Goal: Information Seeking & Learning: Understand process/instructions

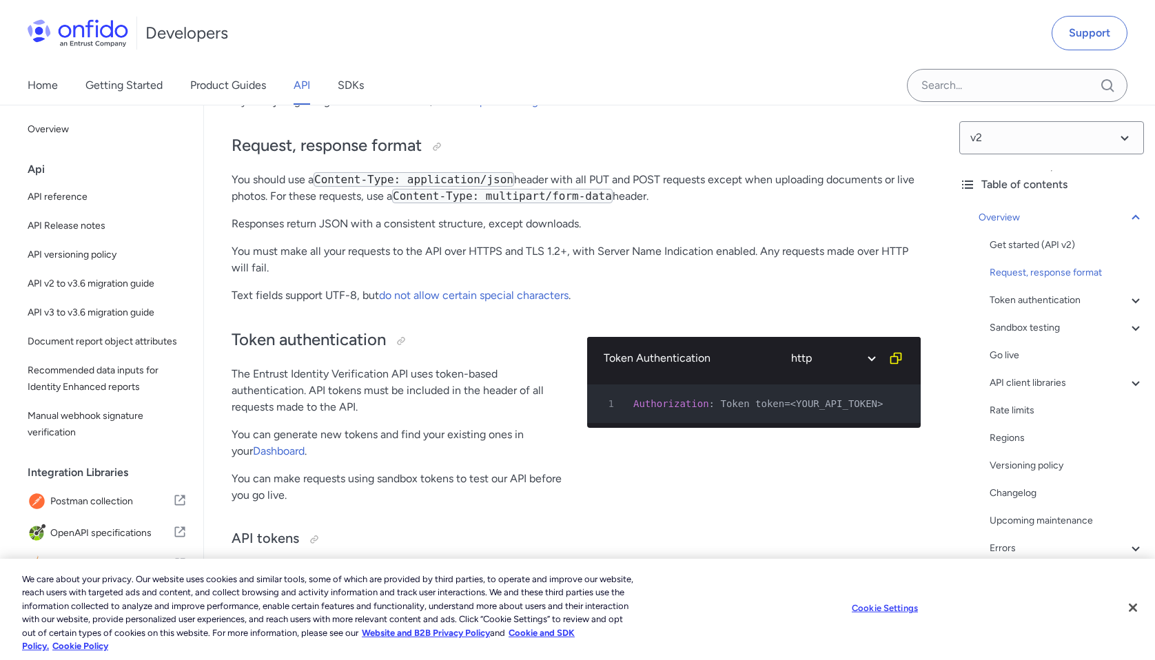
scroll to position [236, 0]
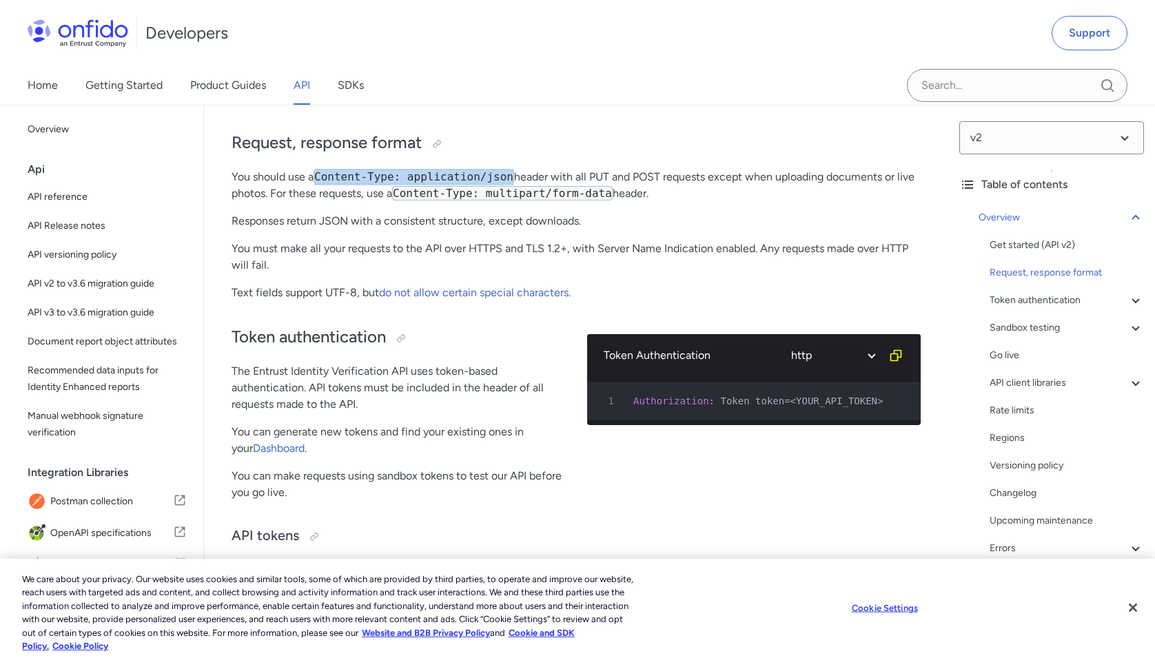
drag, startPoint x: 515, startPoint y: 177, endPoint x: 318, endPoint y: 170, distance: 197.3
click at [318, 170] on p "You should use a Content-Type: application/json header with all PUT and POST re…" at bounding box center [576, 185] width 689 height 33
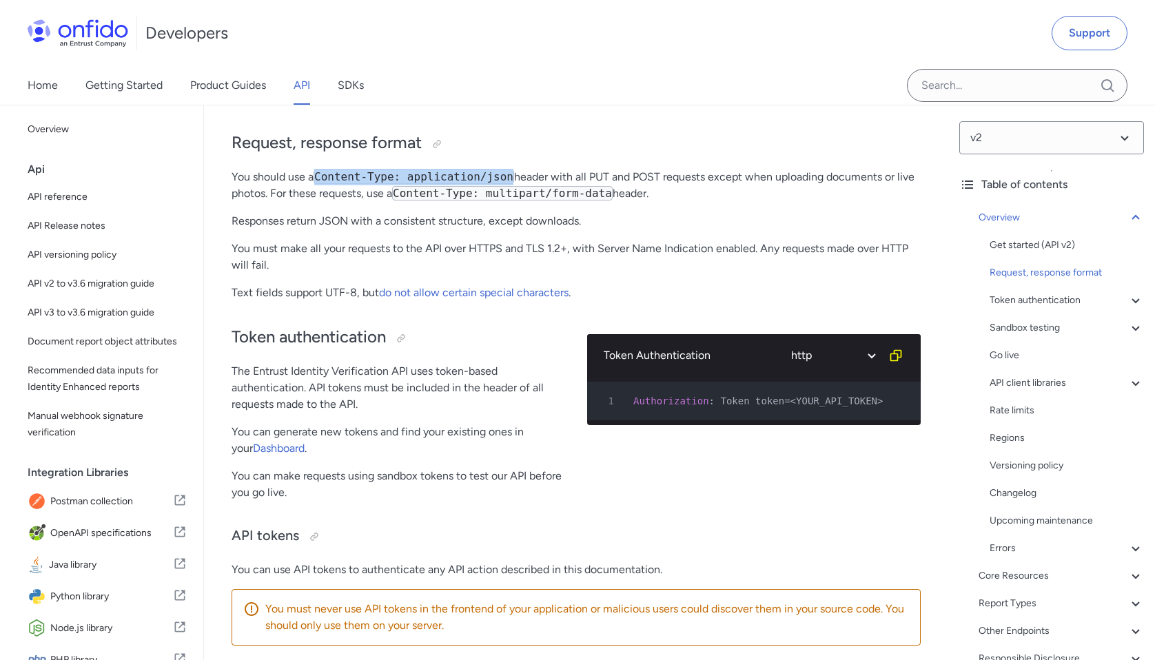
copy code "Content-Type: application/json"
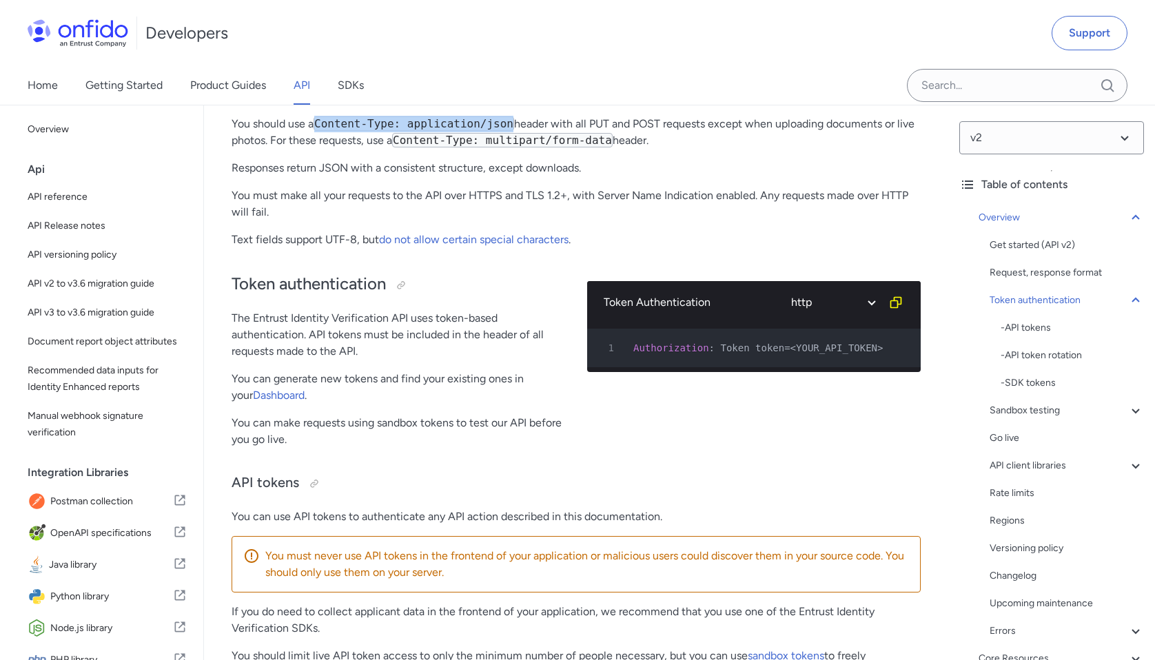
scroll to position [278, 0]
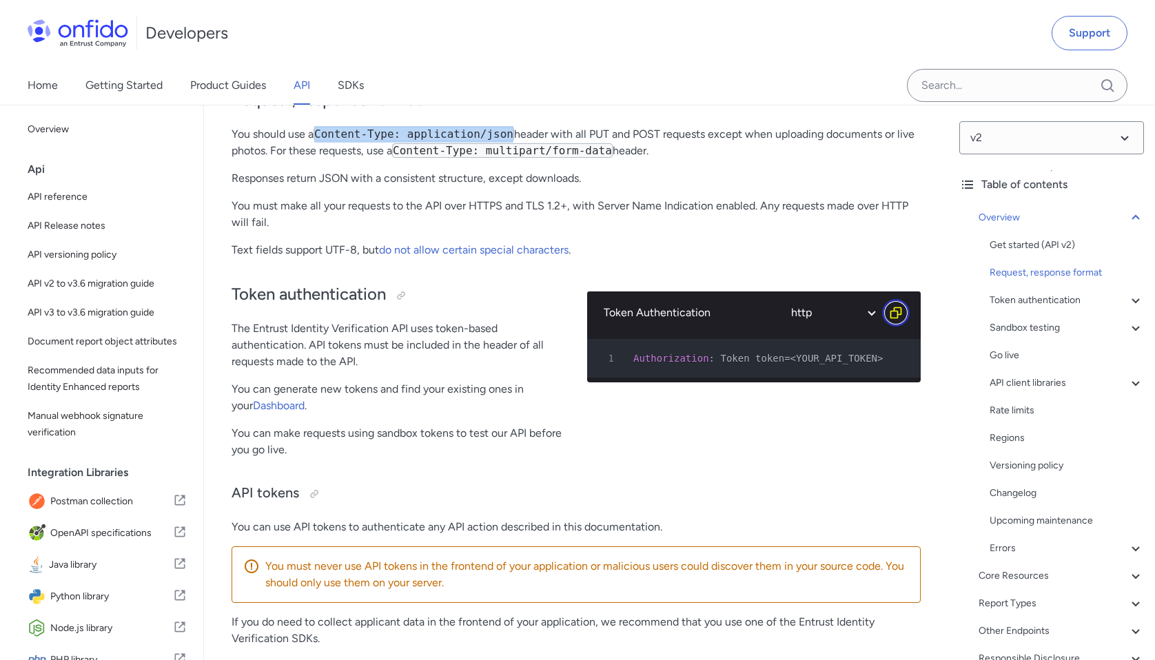
click at [892, 315] on icon "Copy code snippet button" at bounding box center [896, 313] width 14 height 14
click at [851, 316] on select "ruby python php javascript java http bash" at bounding box center [832, 313] width 103 height 32
click at [781, 297] on select "ruby python php javascript java http bash" at bounding box center [832, 313] width 103 height 32
click at [856, 316] on select "ruby python php javascript java http bash" at bounding box center [832, 313] width 103 height 32
select select "python"
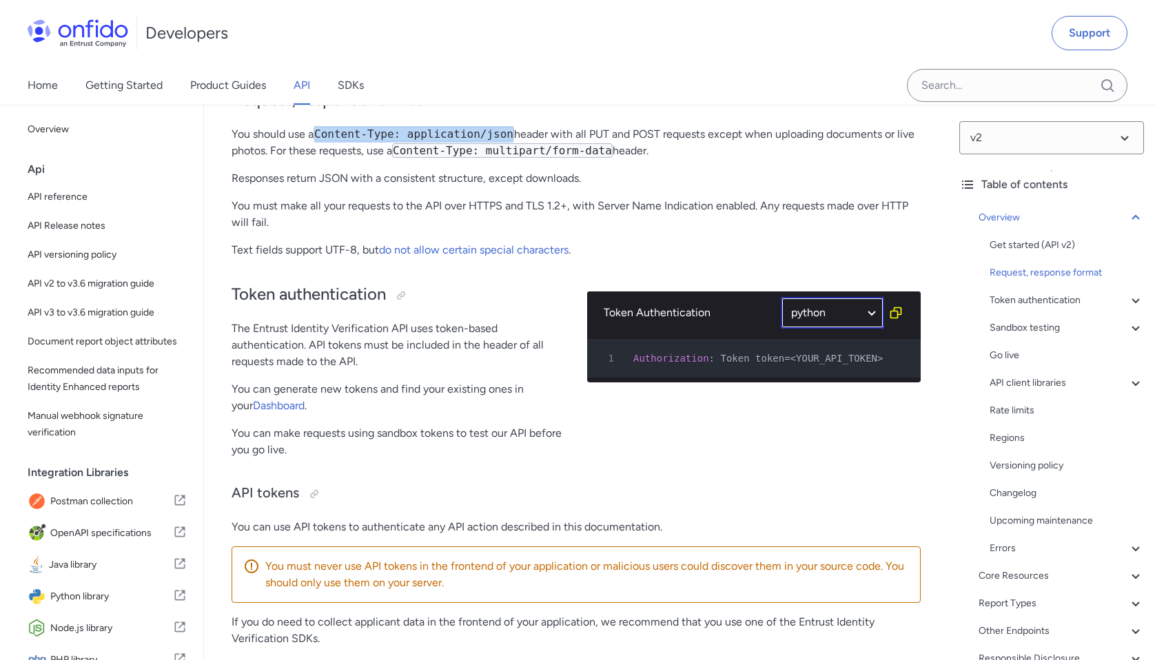
click at [781, 297] on select "ruby python php javascript java http bash" at bounding box center [832, 313] width 103 height 32
select select "python"
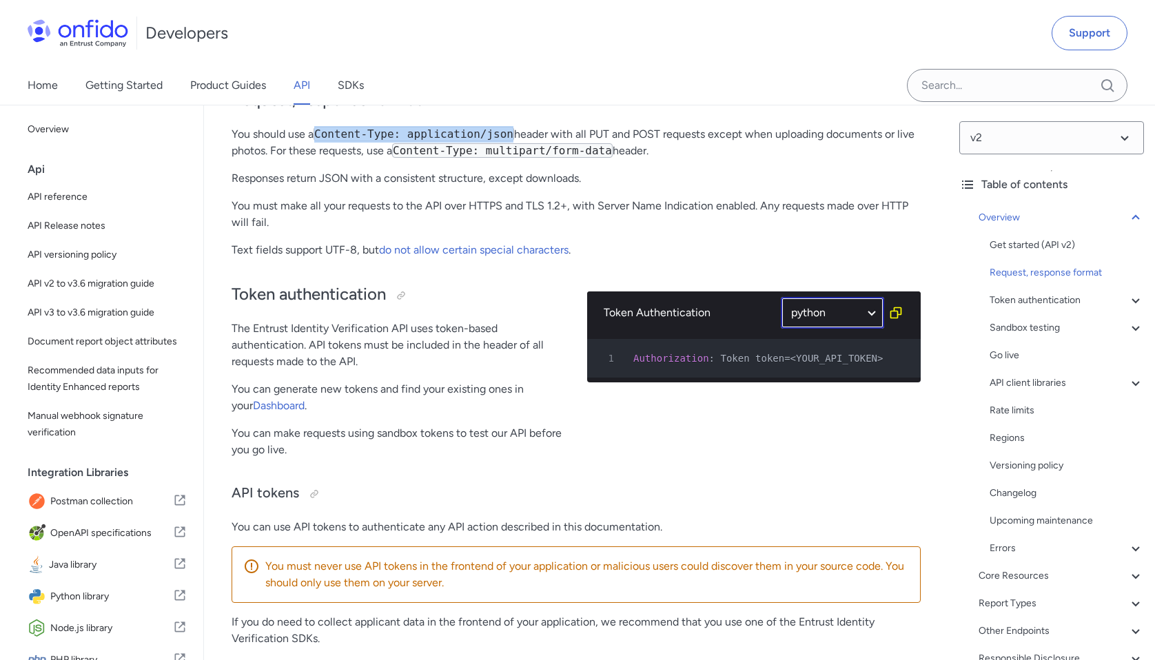
select select "python"
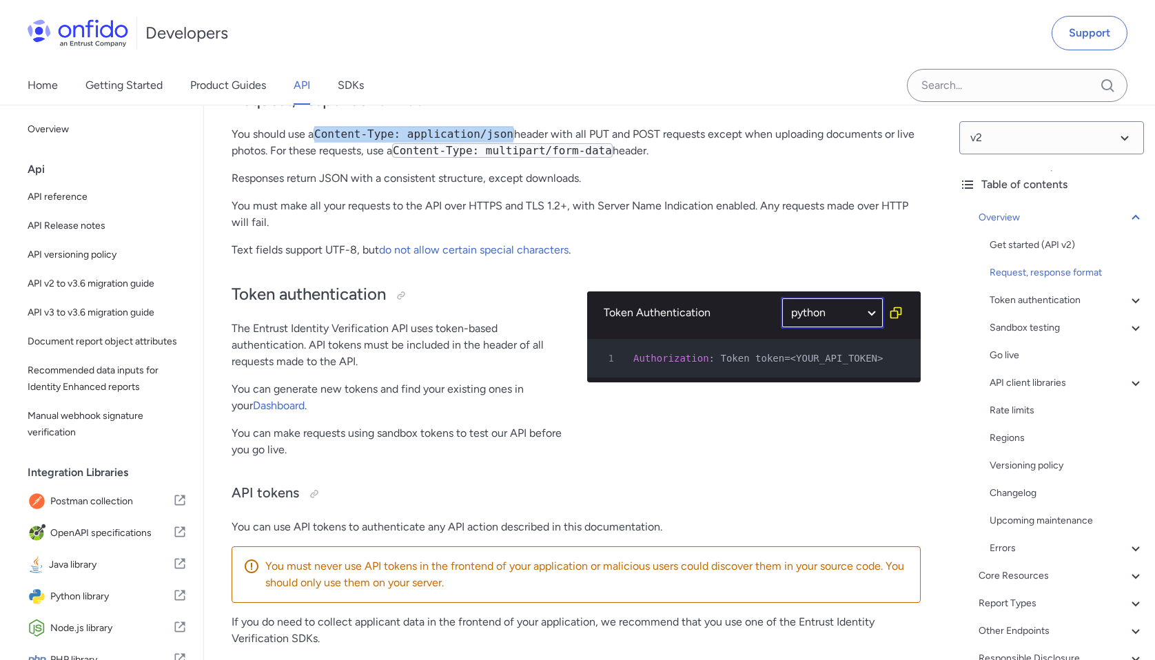
select select "python"
select select "ruby"
select select "python"
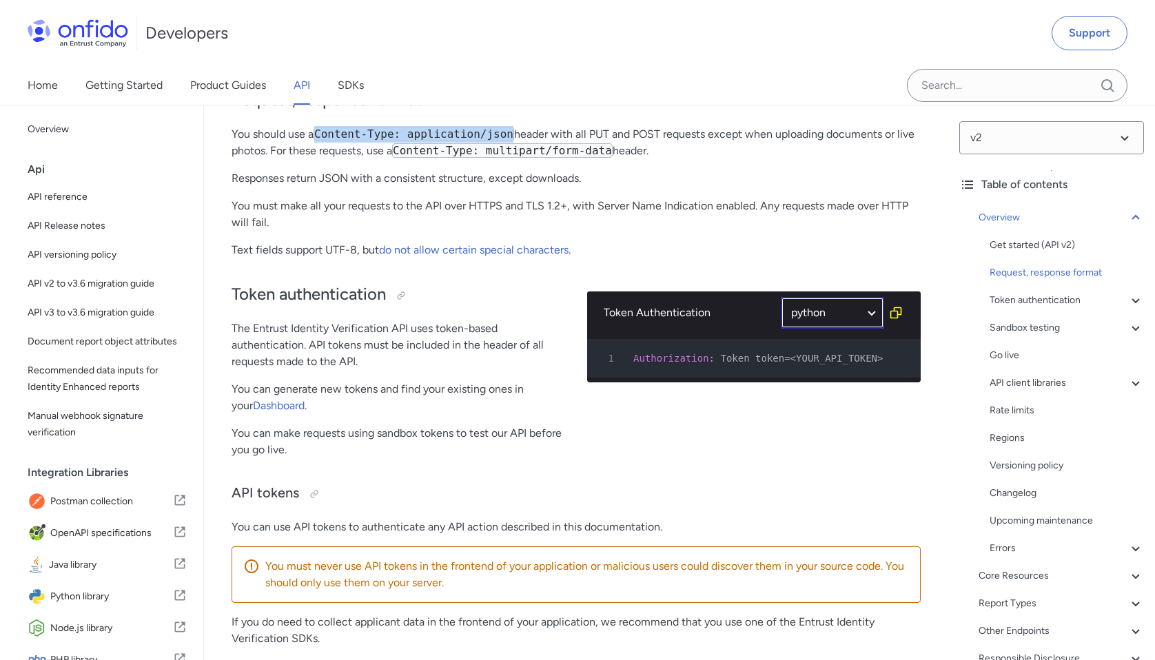
select select "python"
select select "ruby"
select select "python"
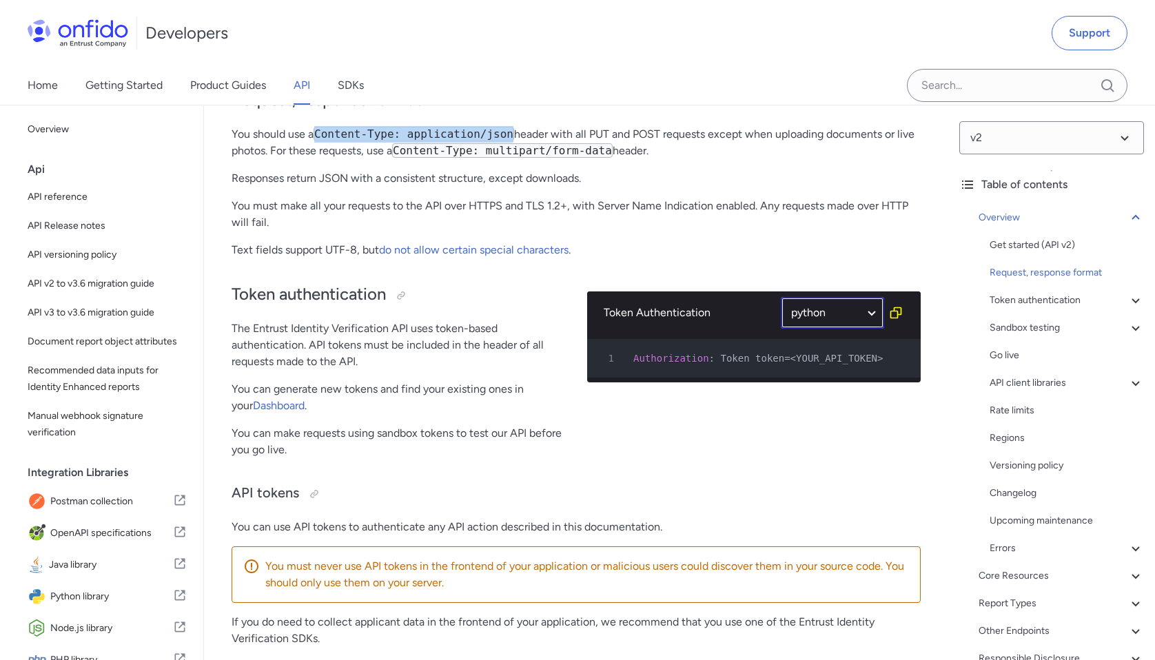
select select "python"
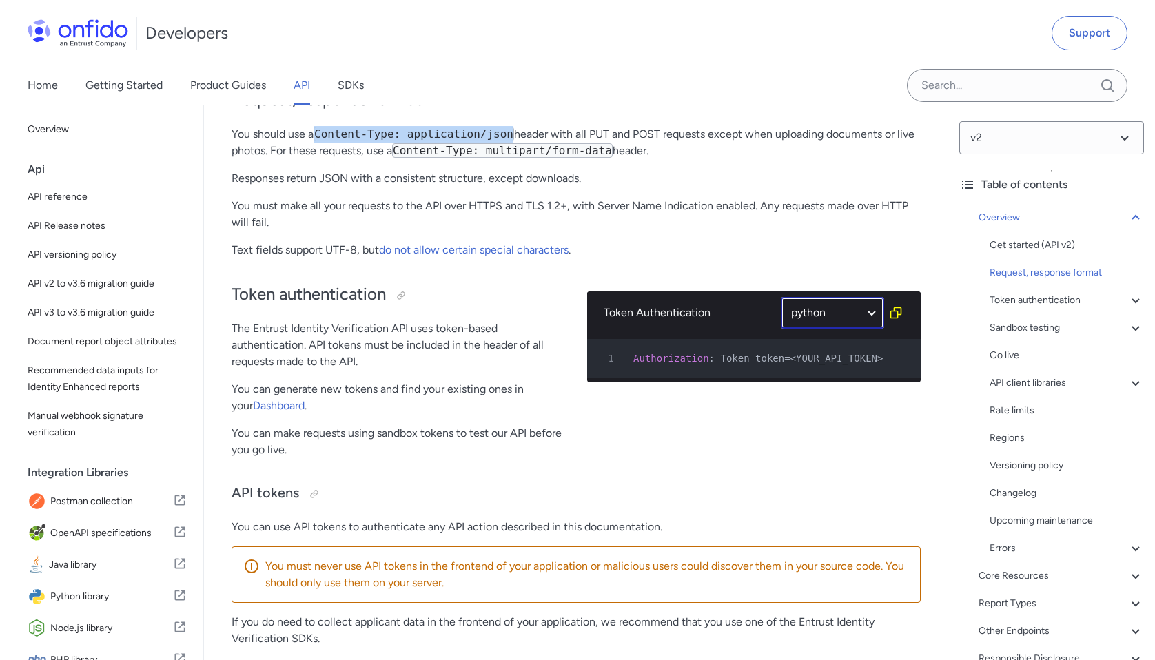
select select "python"
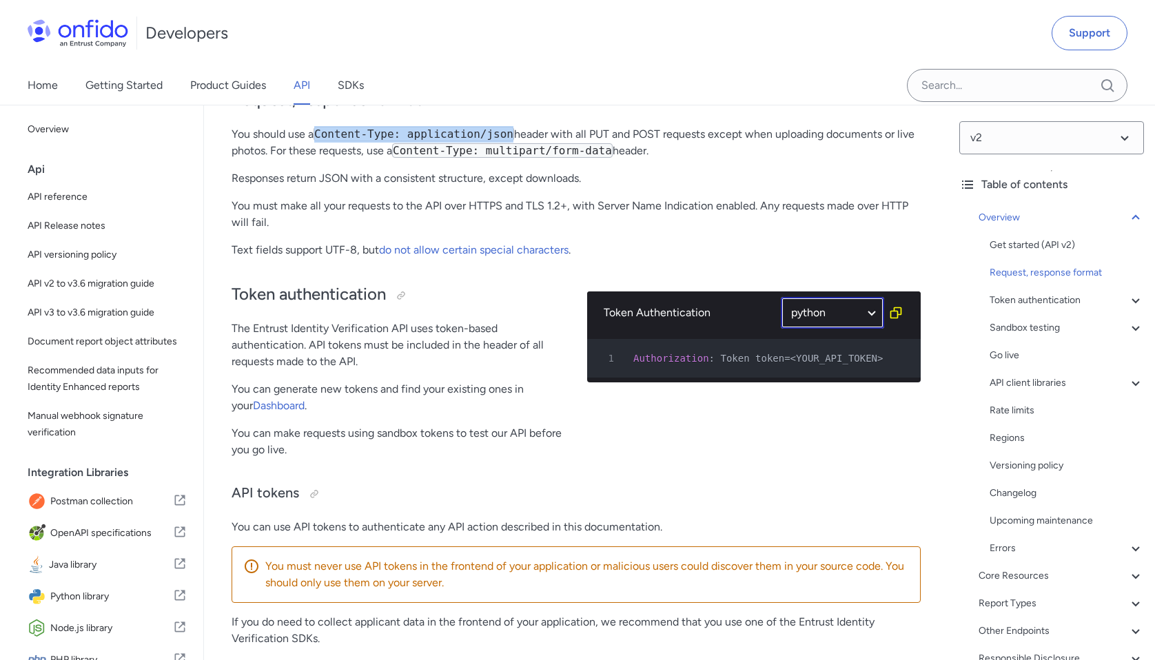
select select "python"
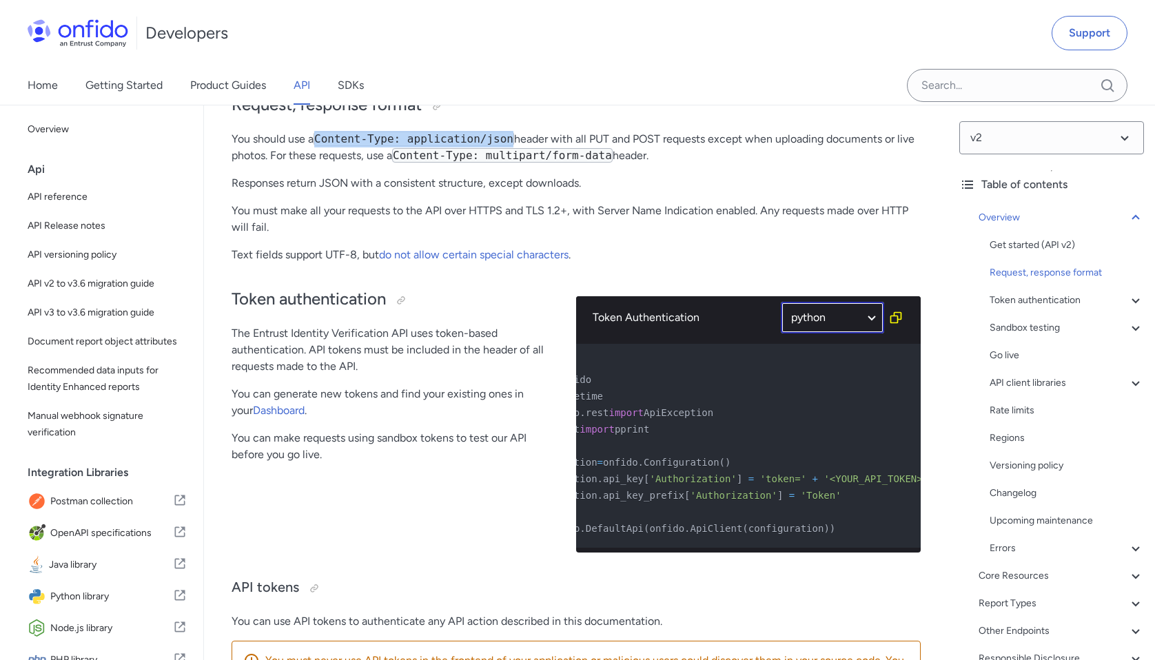
scroll to position [0, 104]
click at [819, 322] on select "ruby python php javascript java http bash" at bounding box center [832, 318] width 103 height 32
select select "http"
click at [781, 302] on select "ruby python php javascript java http bash" at bounding box center [832, 318] width 103 height 32
select select "http"
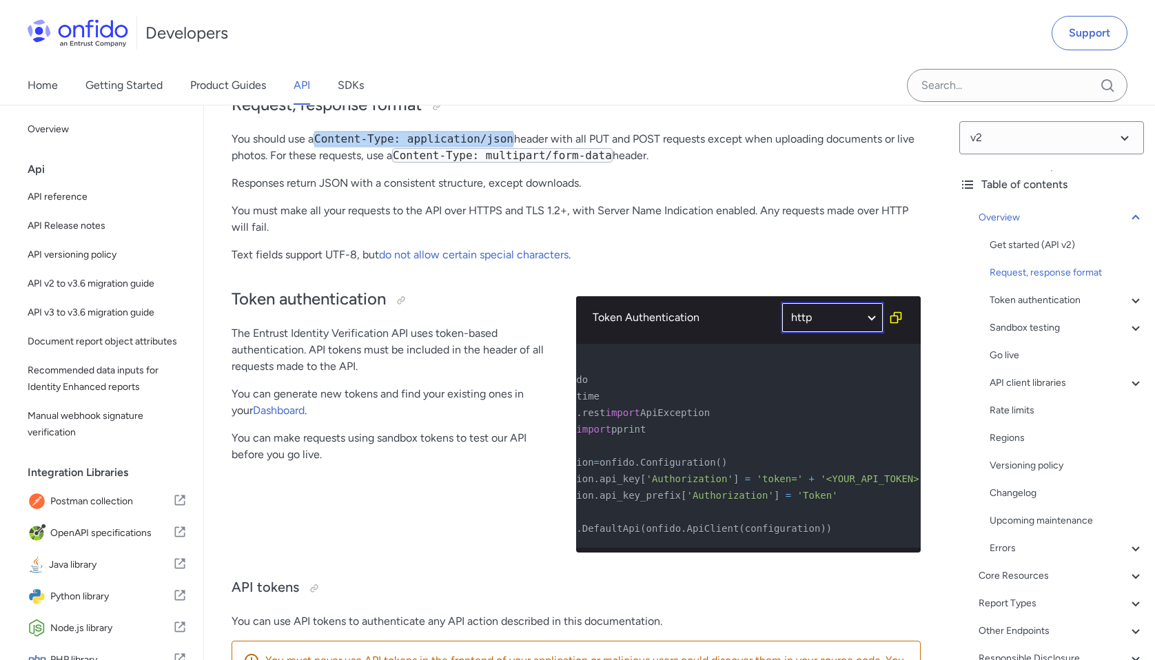
select select "ruby"
select select "http"
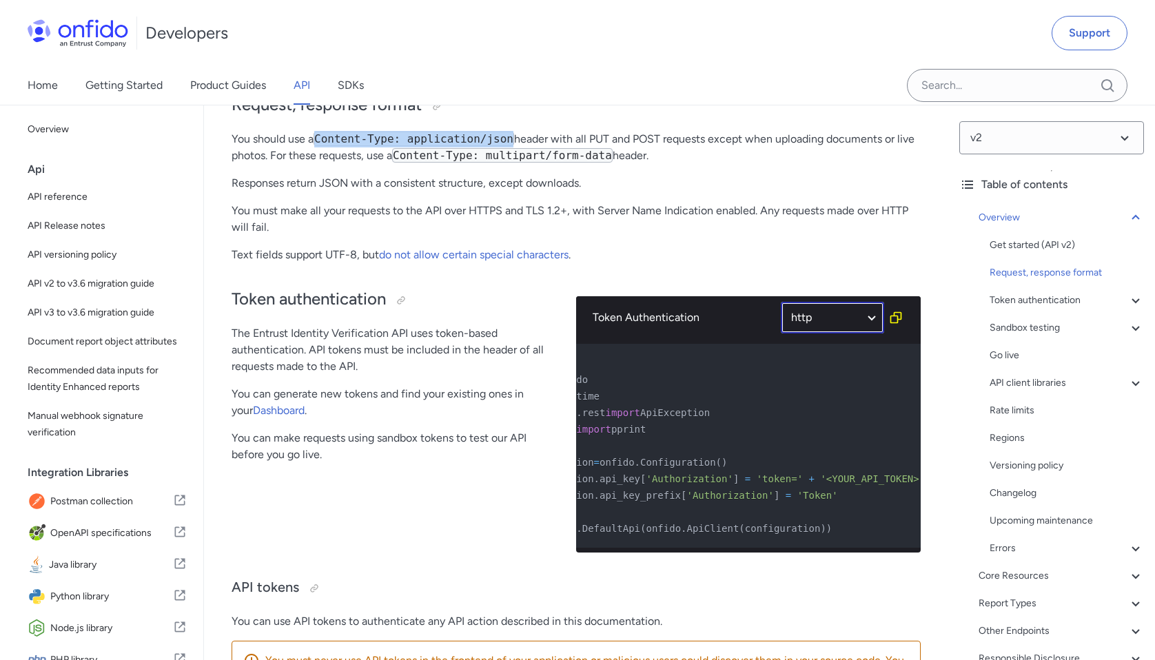
select select "http"
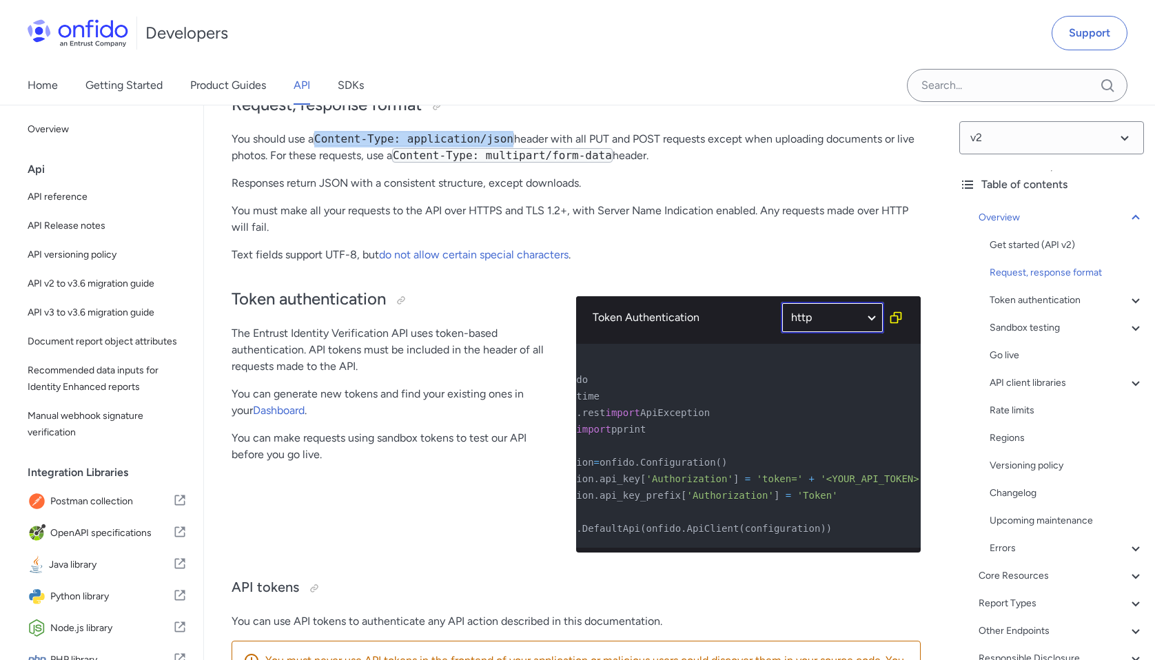
select select "http"
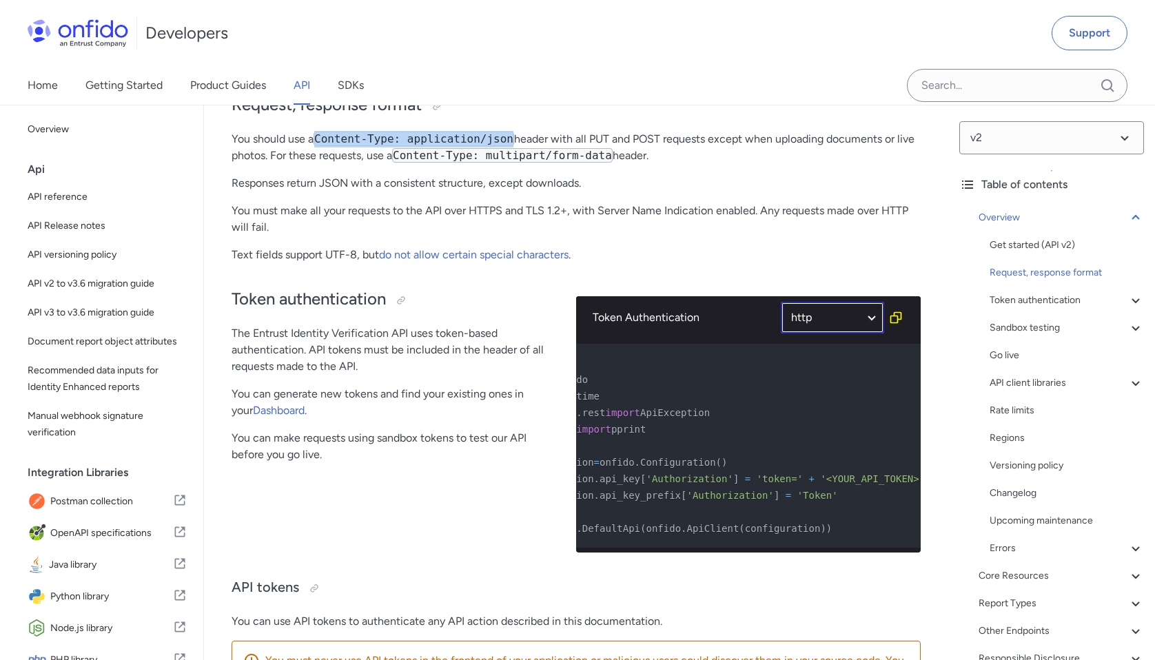
select select "http"
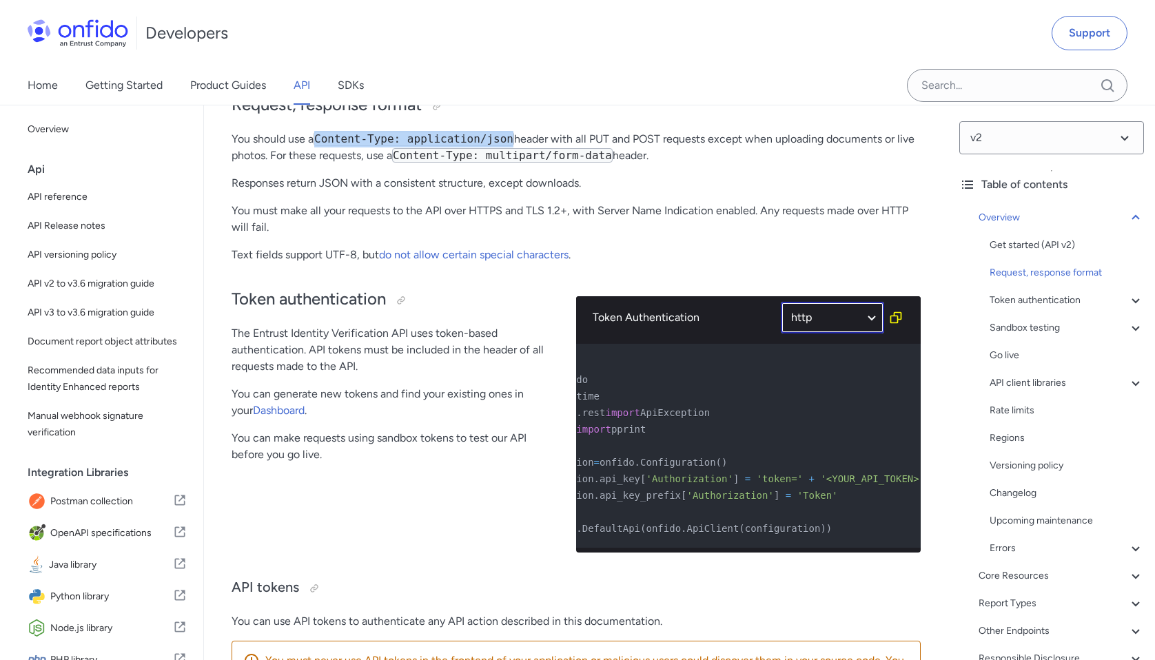
select select "http"
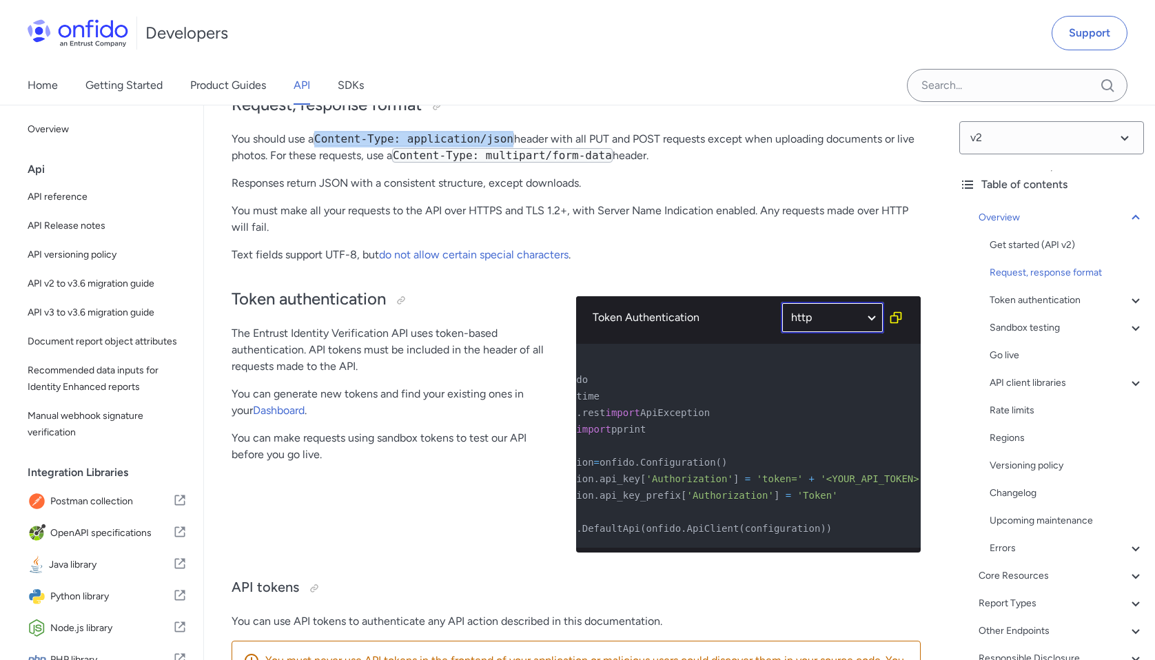
select select "http"
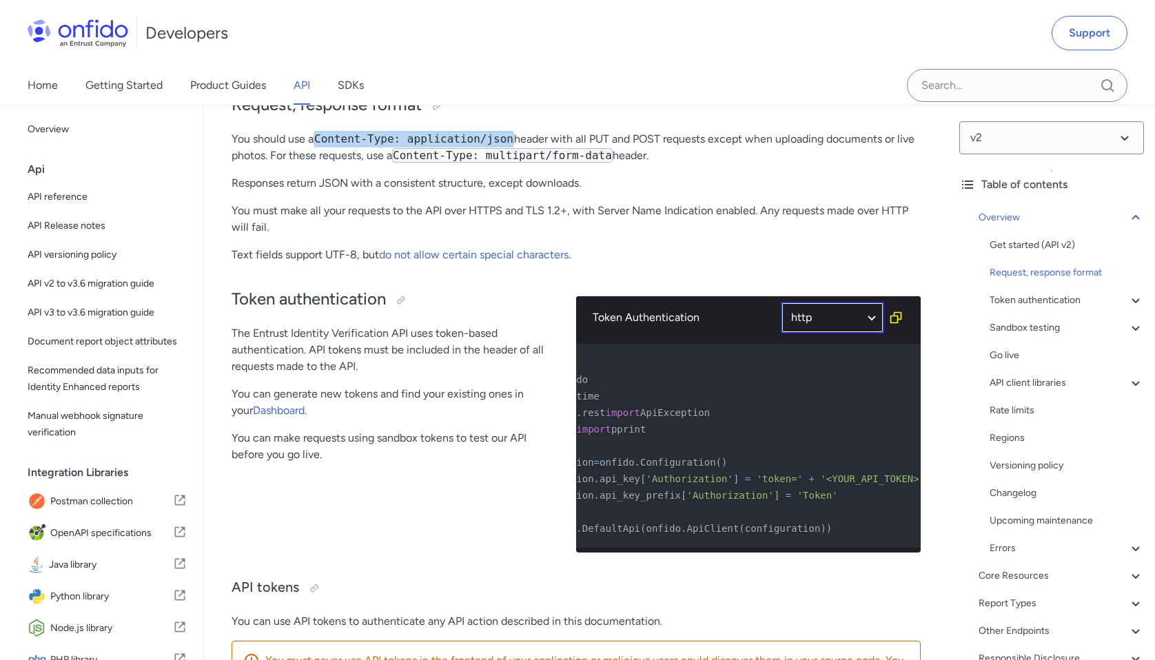
select select "http"
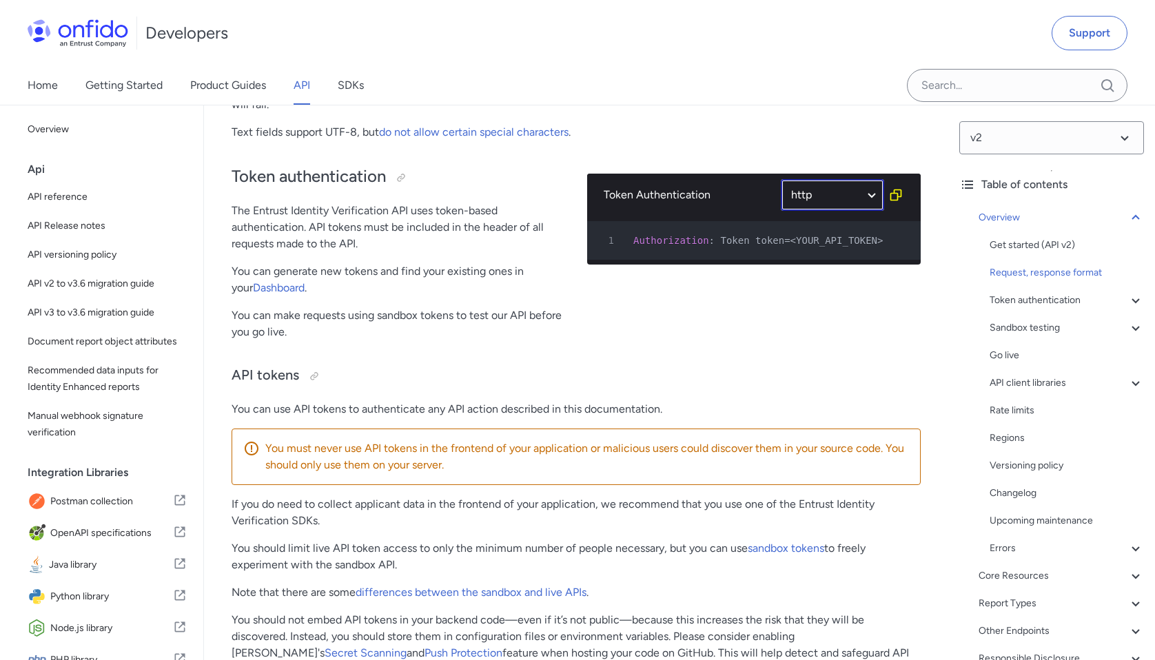
scroll to position [398, 0]
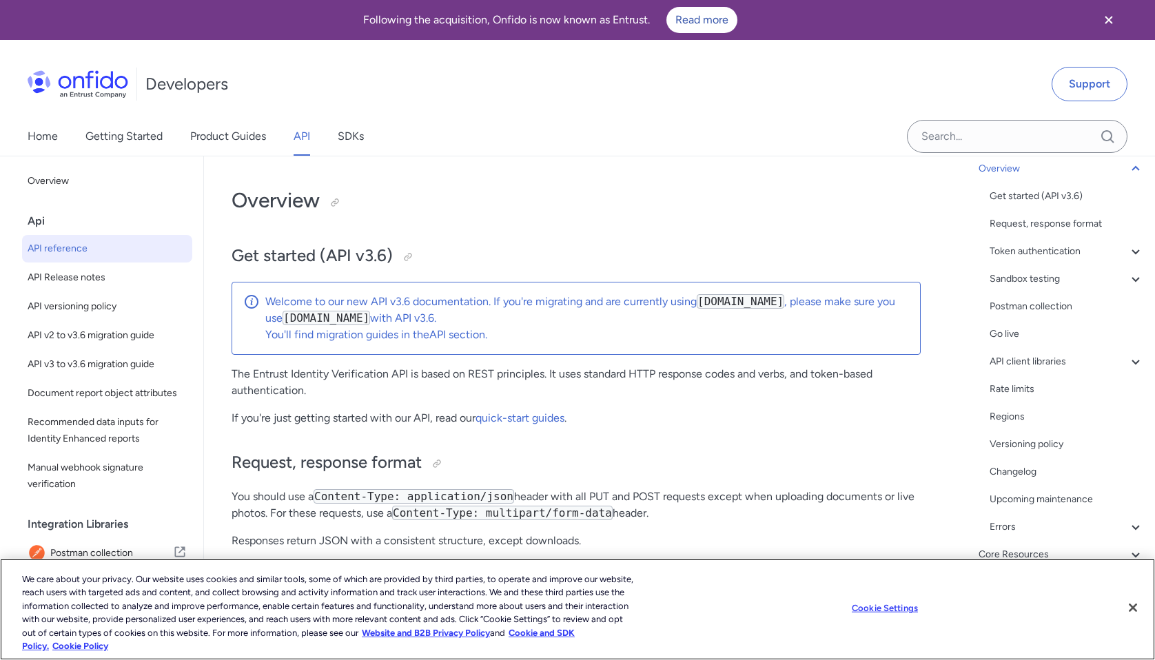
scroll to position [98, 0]
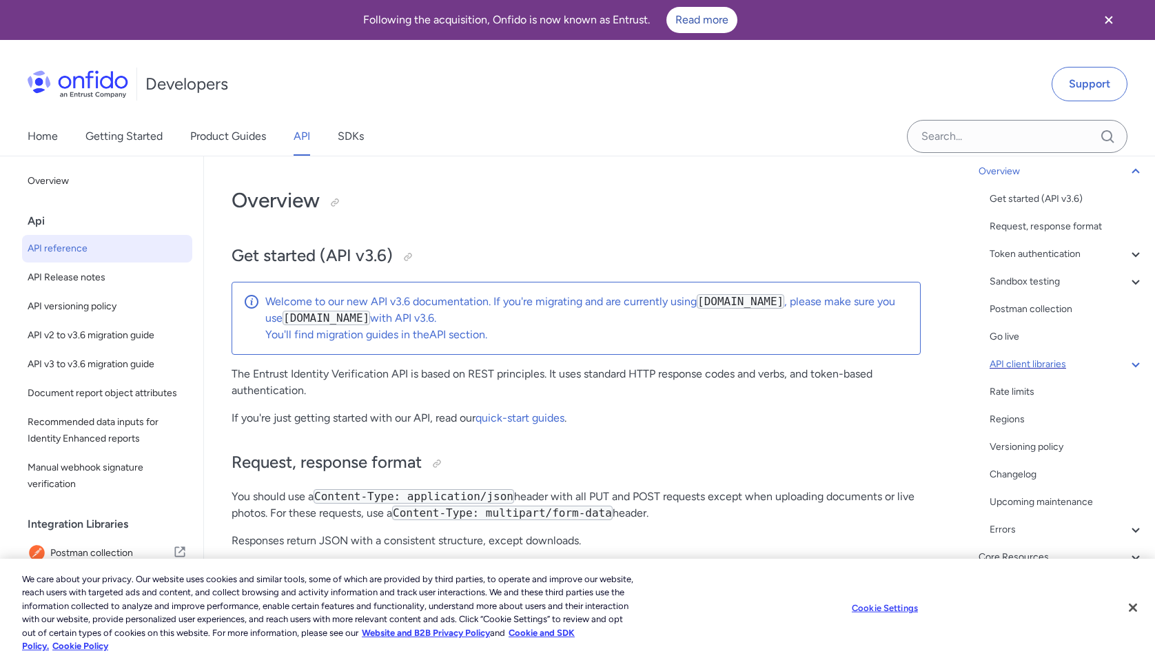
click at [1034, 310] on div "Postman collection" at bounding box center [1067, 309] width 154 height 17
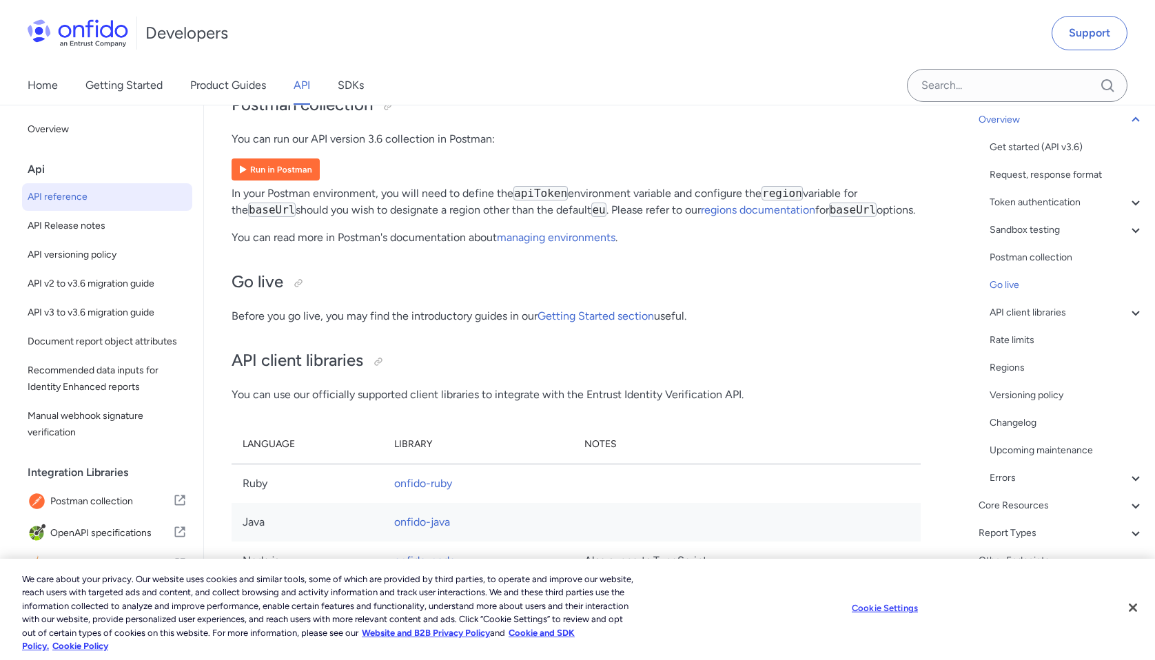
scroll to position [9384, 0]
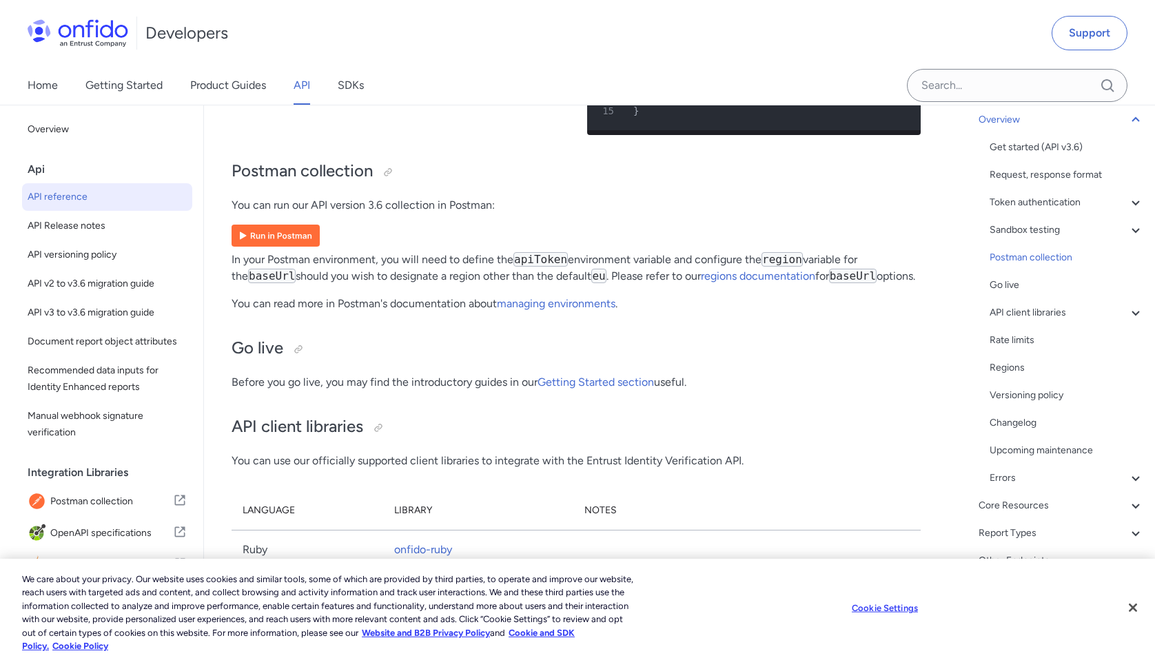
click at [306, 225] on img at bounding box center [276, 236] width 88 height 22
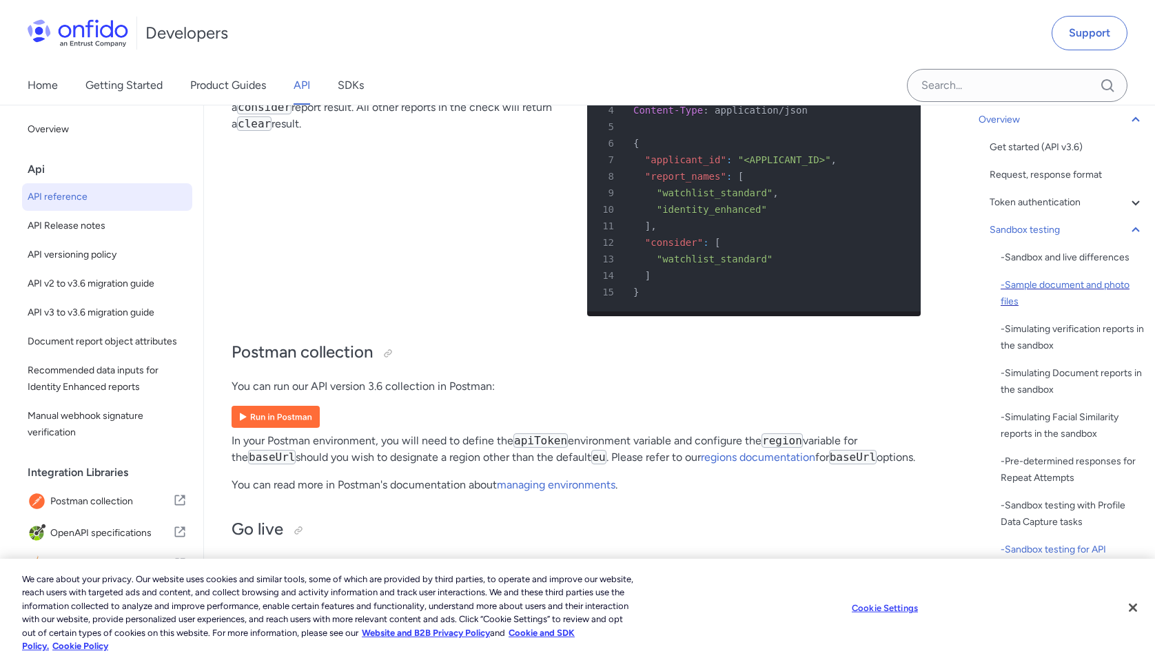
scroll to position [87, 0]
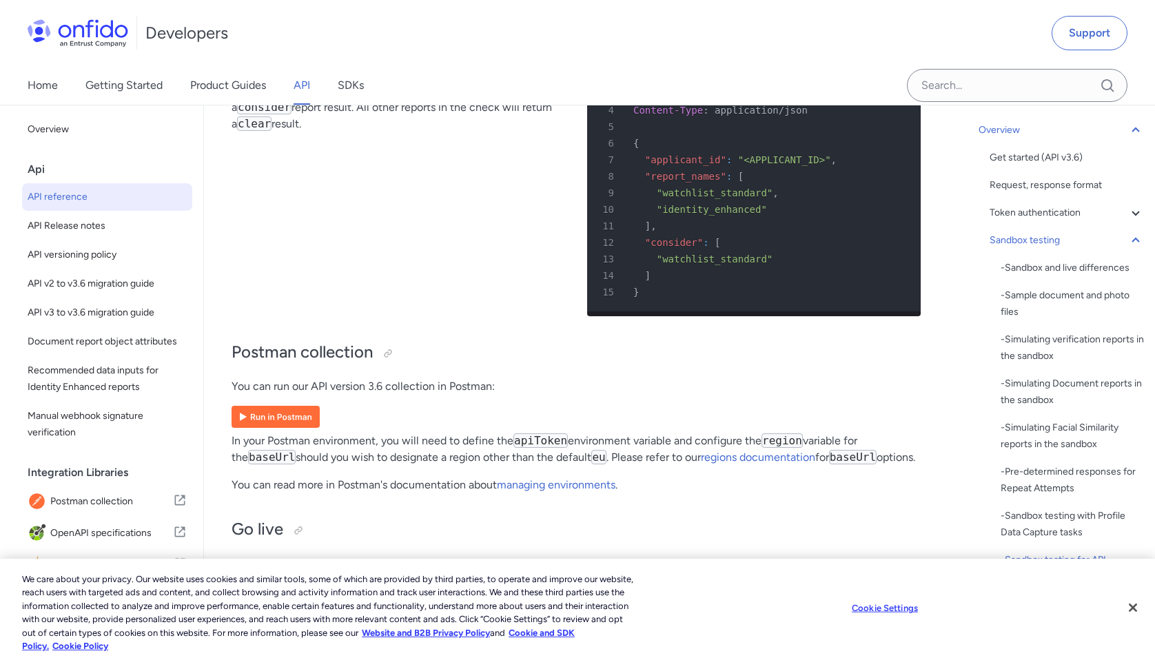
click at [1038, 222] on div "Get started (API v3.6) Request, response format Token authentication - OAuth ac…" at bounding box center [1067, 492] width 154 height 684
click at [1045, 213] on div "Token authentication" at bounding box center [1067, 211] width 154 height 17
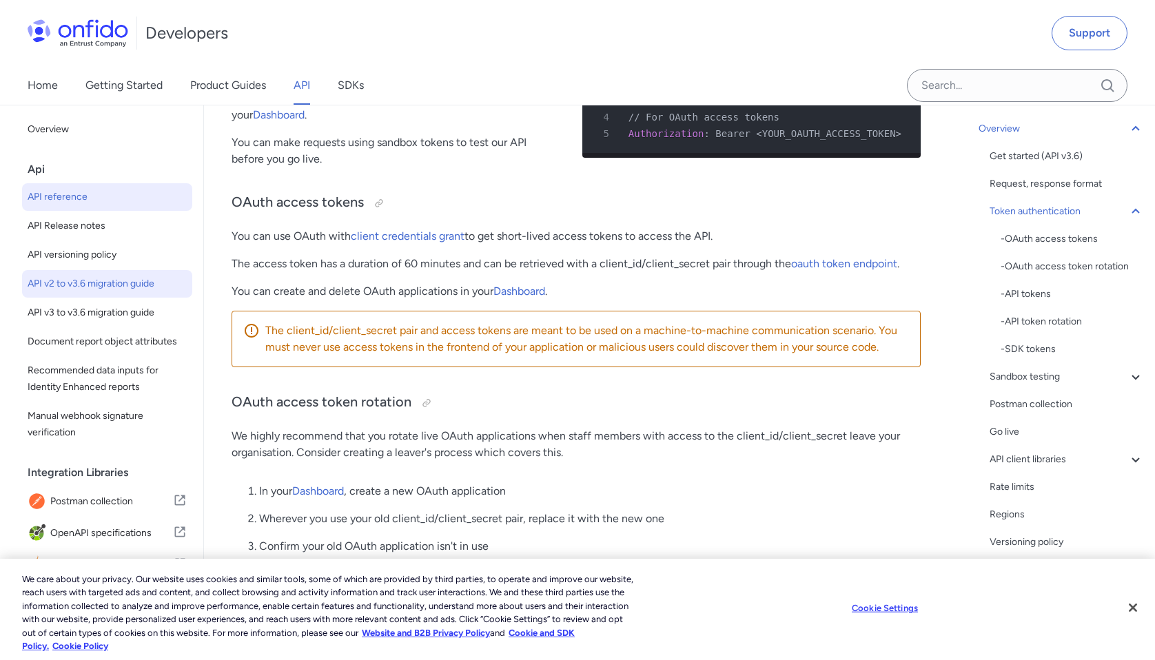
scroll to position [684, 0]
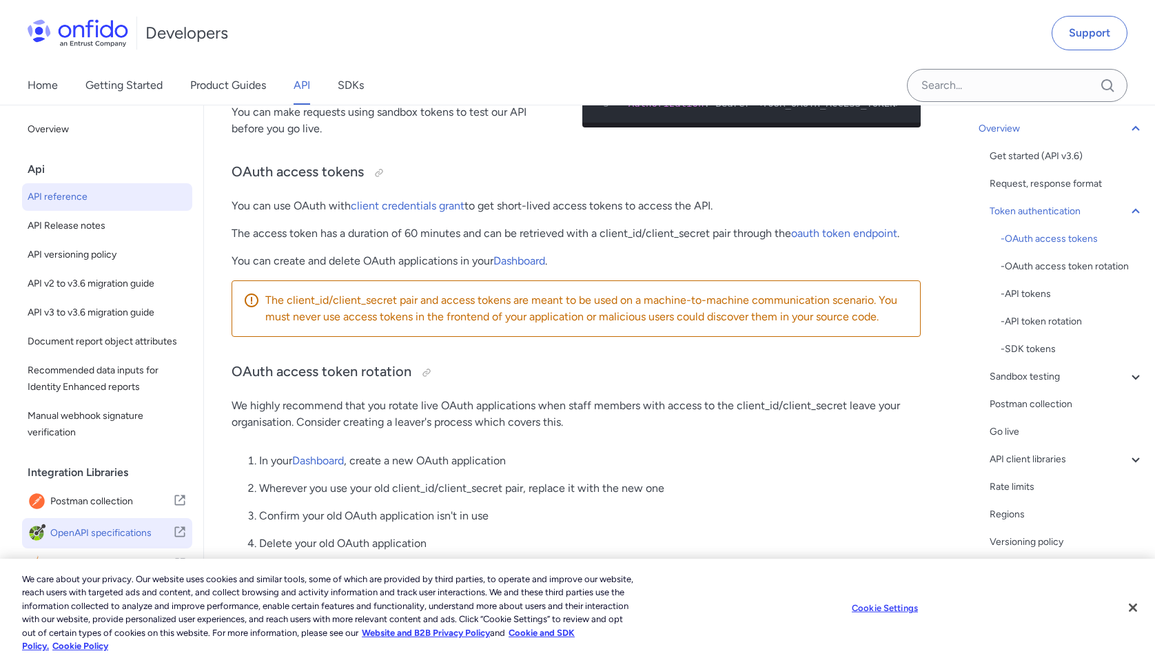
click at [125, 526] on span "OpenAPI specifications" at bounding box center [111, 533] width 123 height 19
